Goal: Find specific page/section: Find specific page/section

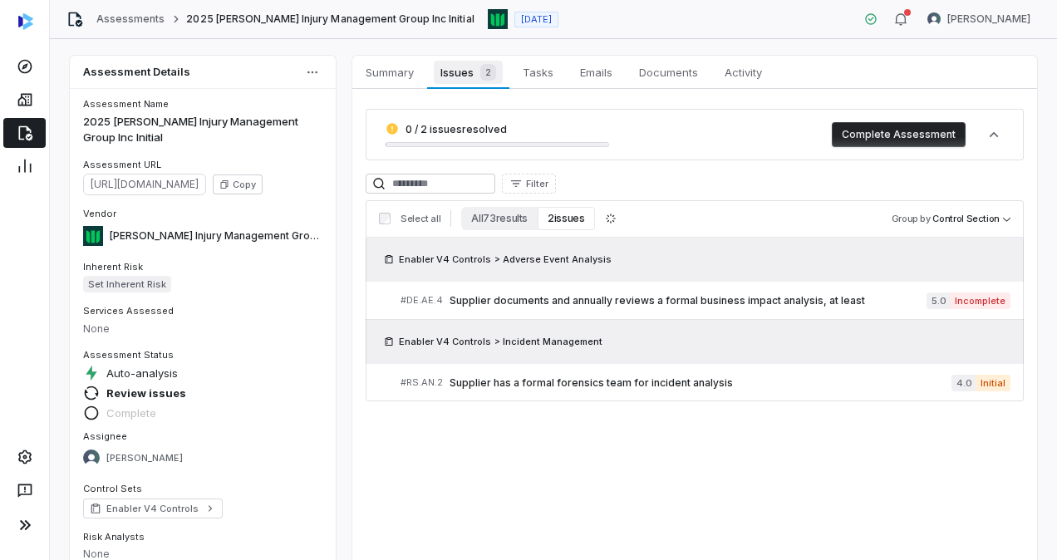
click at [481, 75] on span "2" at bounding box center [488, 72] width 16 height 17
click at [404, 76] on span "Summary" at bounding box center [389, 72] width 61 height 22
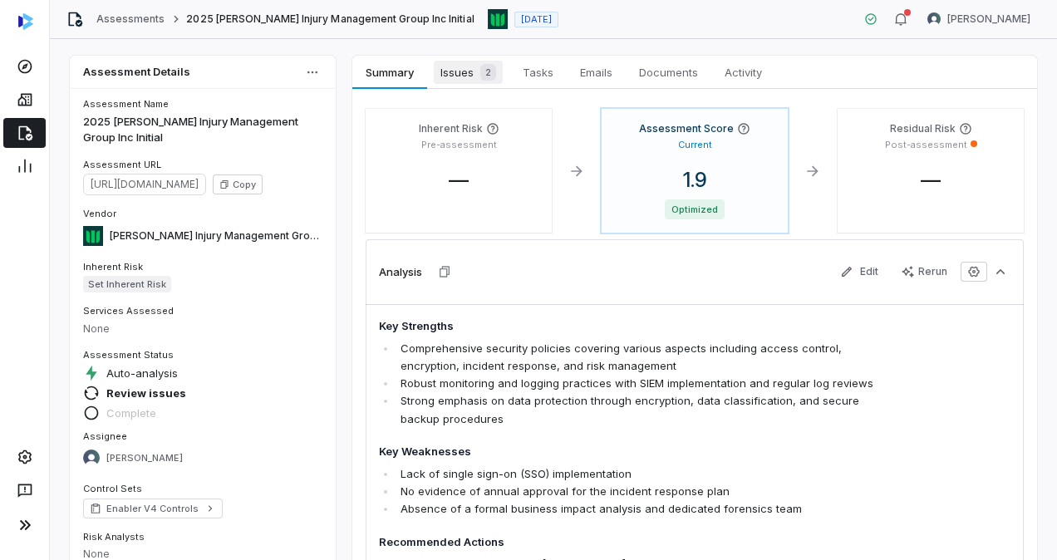
click at [461, 68] on span "Issues 2" at bounding box center [468, 72] width 69 height 23
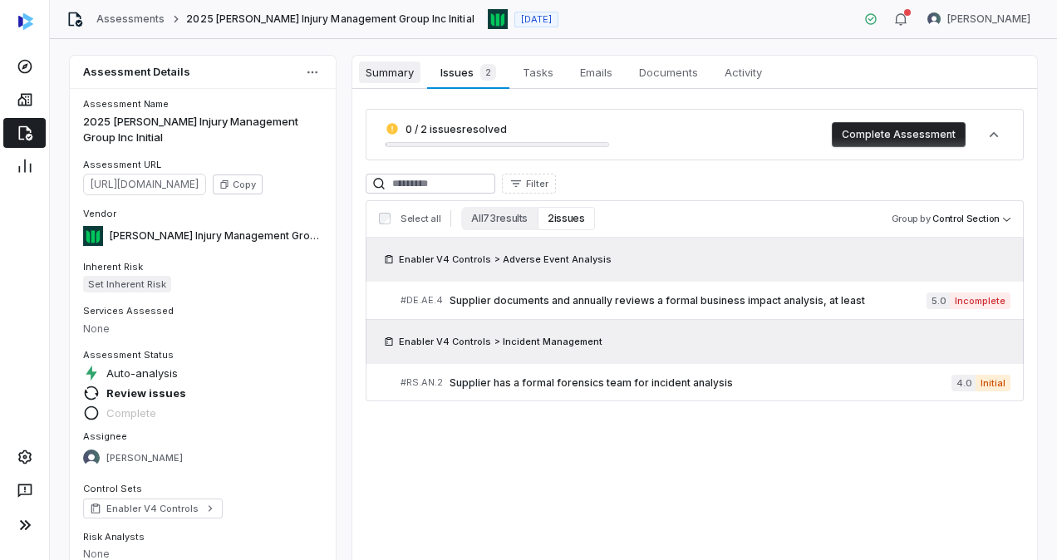
click at [395, 76] on span "Summary" at bounding box center [389, 72] width 61 height 22
